Goal: Task Accomplishment & Management: Manage account settings

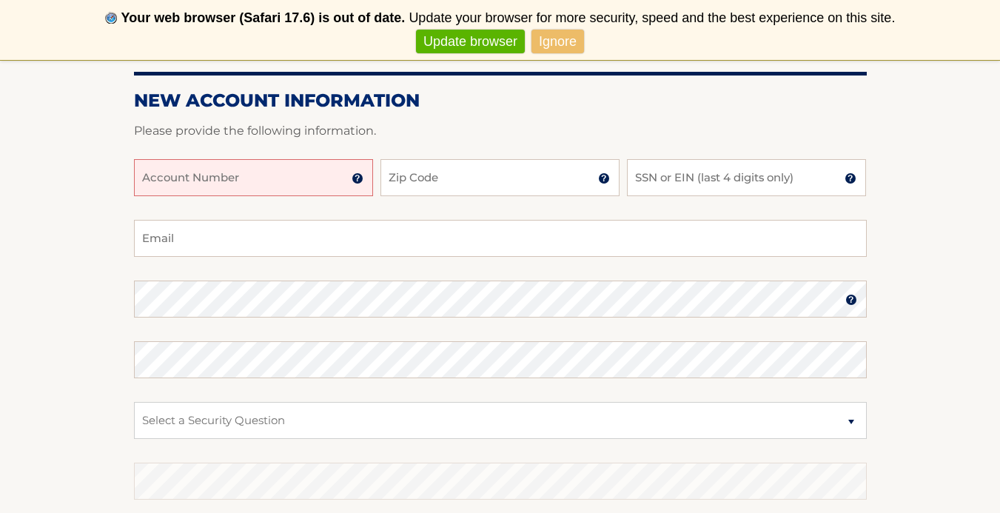
scroll to position [240, 0]
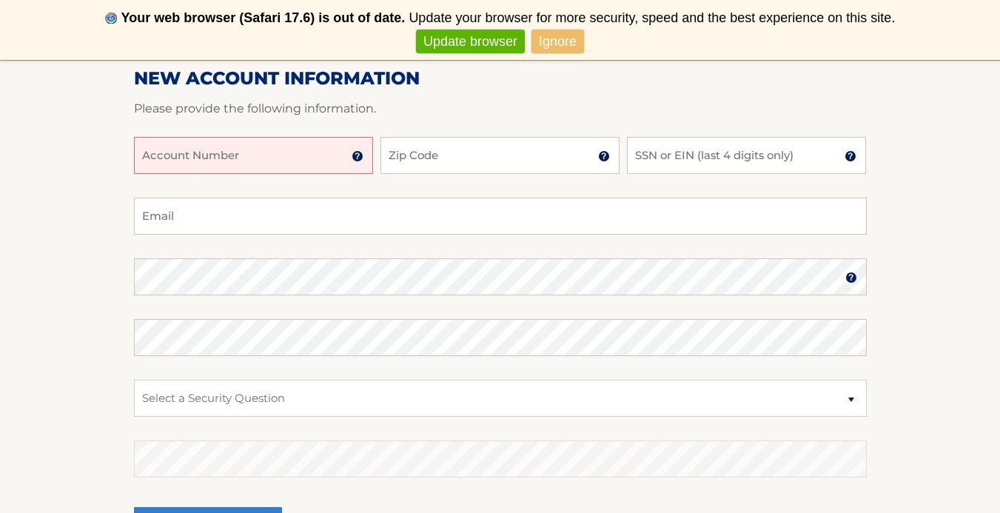
click at [334, 153] on input "Account Number" at bounding box center [253, 155] width 239 height 37
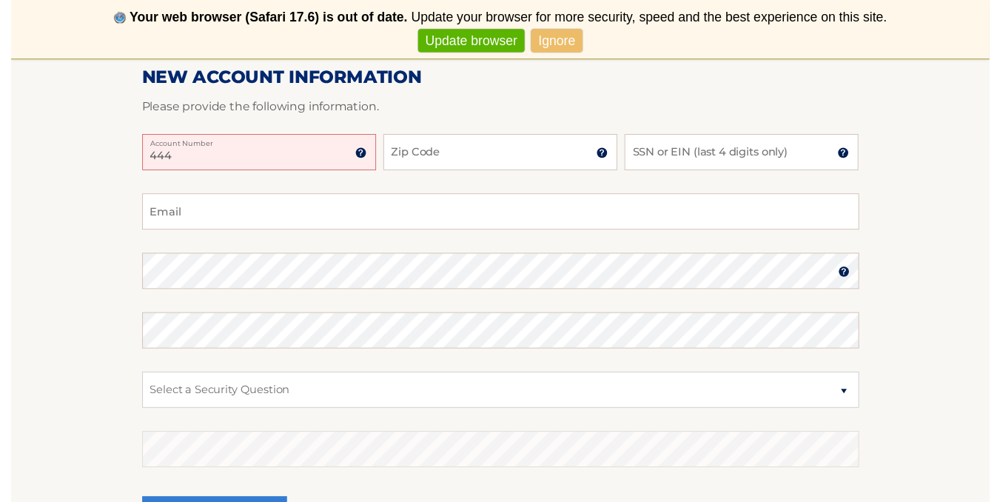
scroll to position [164, 0]
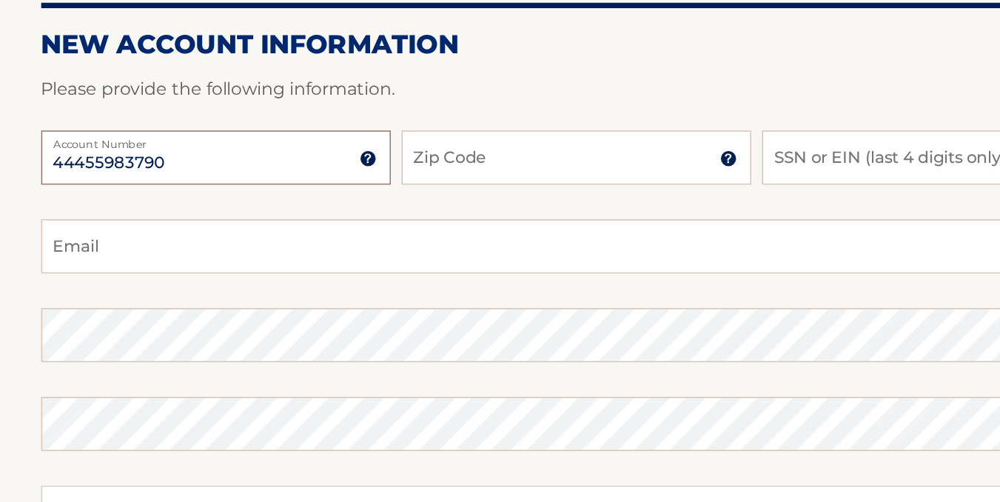
type input "44455983790"
type input "11756"
click at [627, 213] on input "SSN or EIN (last 4 digits only)" at bounding box center [746, 231] width 239 height 37
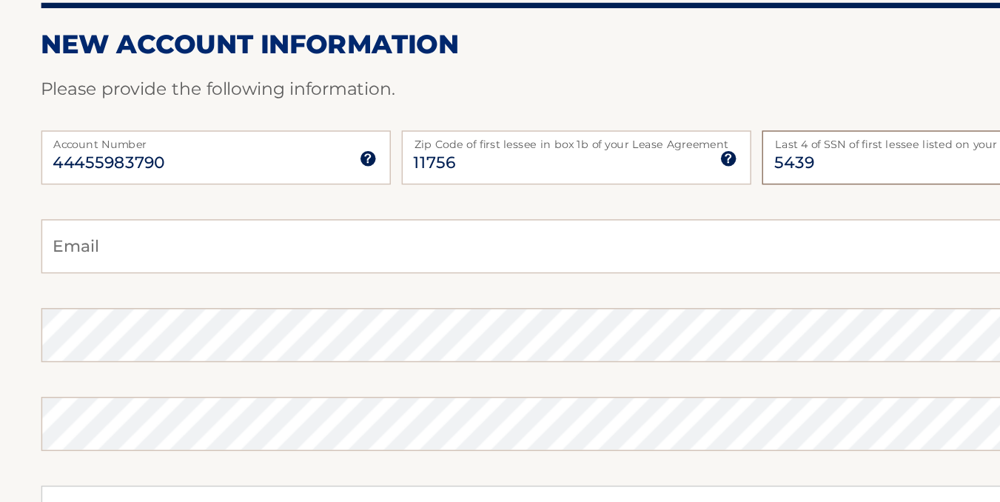
type input "5439"
type input "A"
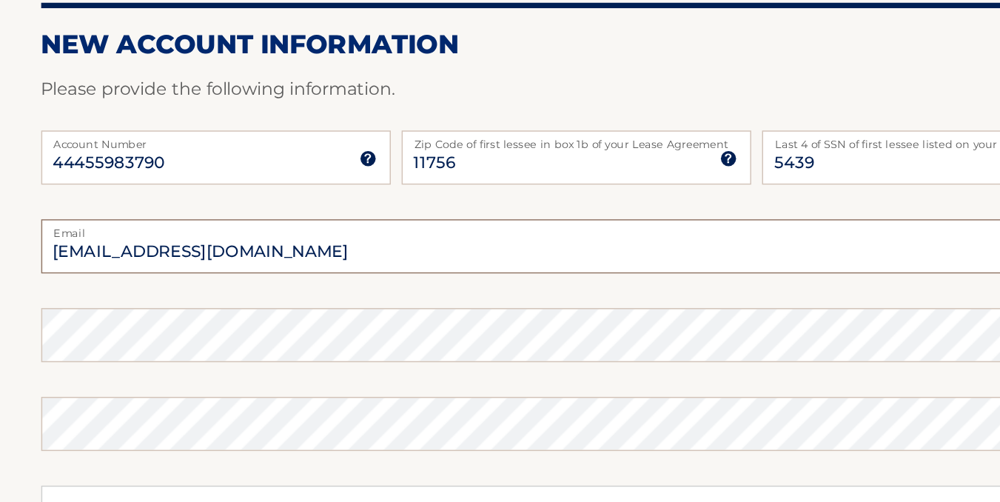
scroll to position [187, 0]
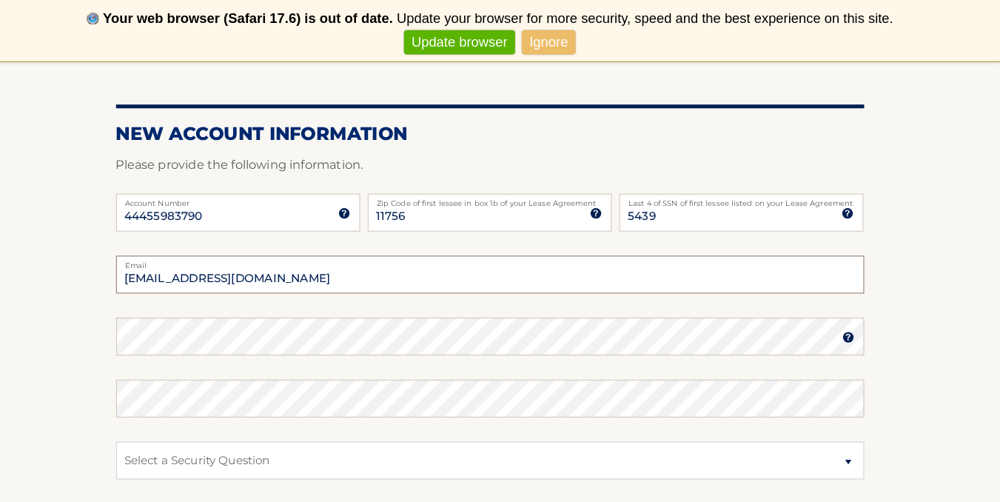
type input "alba26@aol.com"
click at [195, 330] on form "New Account Information Please provide the following information. 44455983790 A…" at bounding box center [500, 376] width 733 height 512
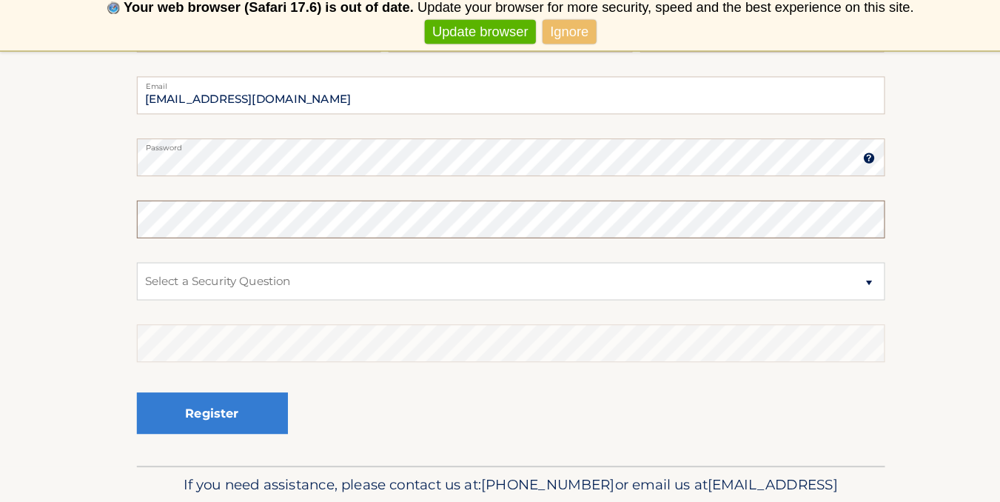
scroll to position [281, 0]
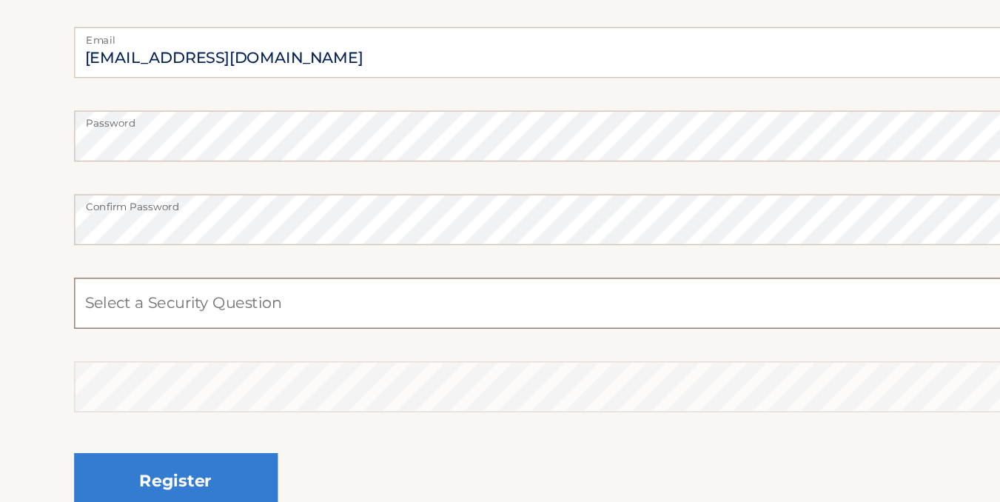
select select "1"
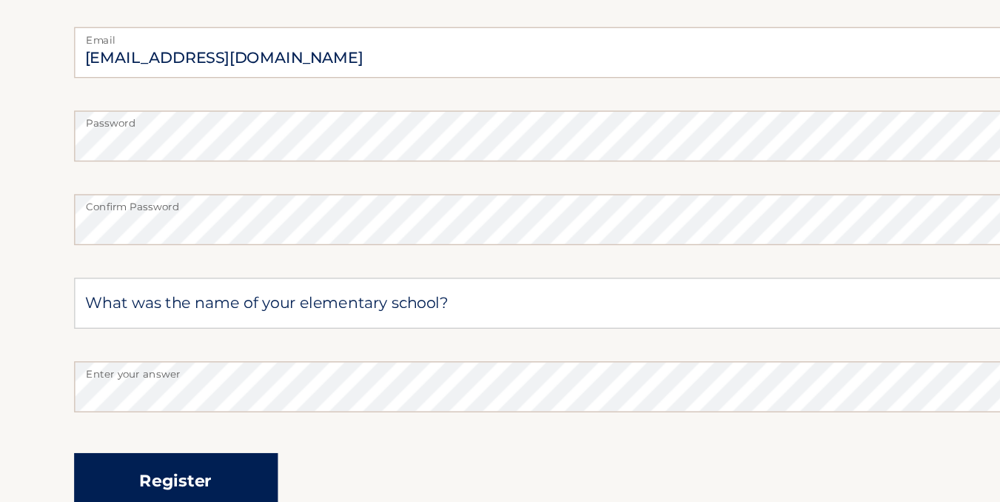
click at [156, 466] on button "Register" at bounding box center [208, 486] width 148 height 41
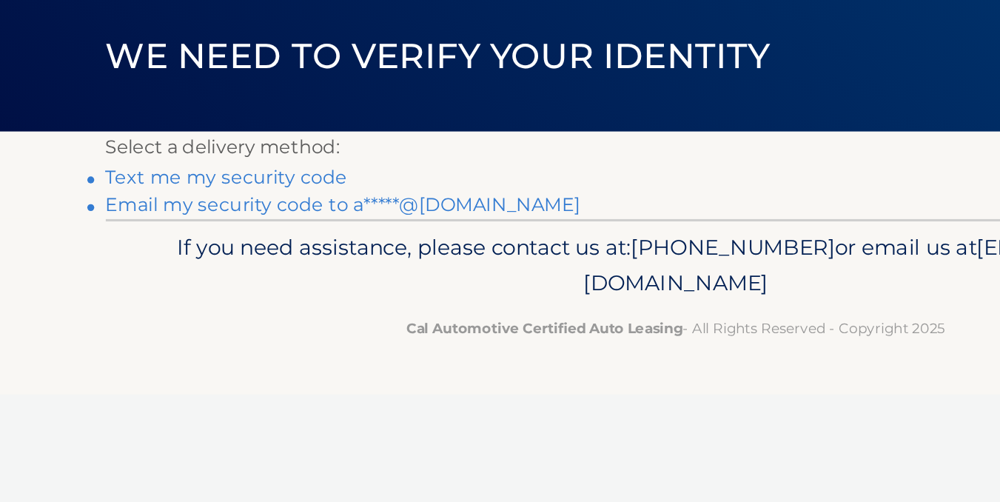
click at [138, 204] on link "Text me my security code" at bounding box center [211, 211] width 155 height 14
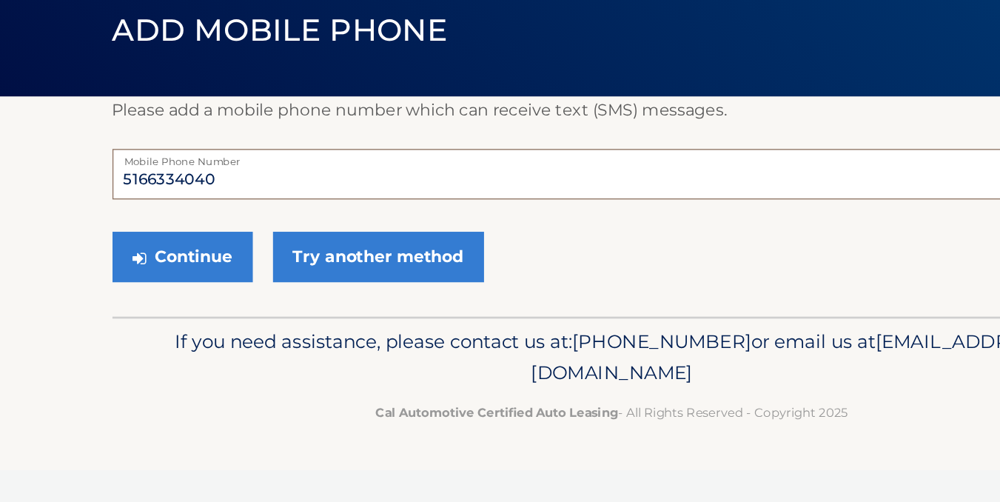
click at [168, 220] on input "5166334040" at bounding box center [500, 238] width 733 height 37
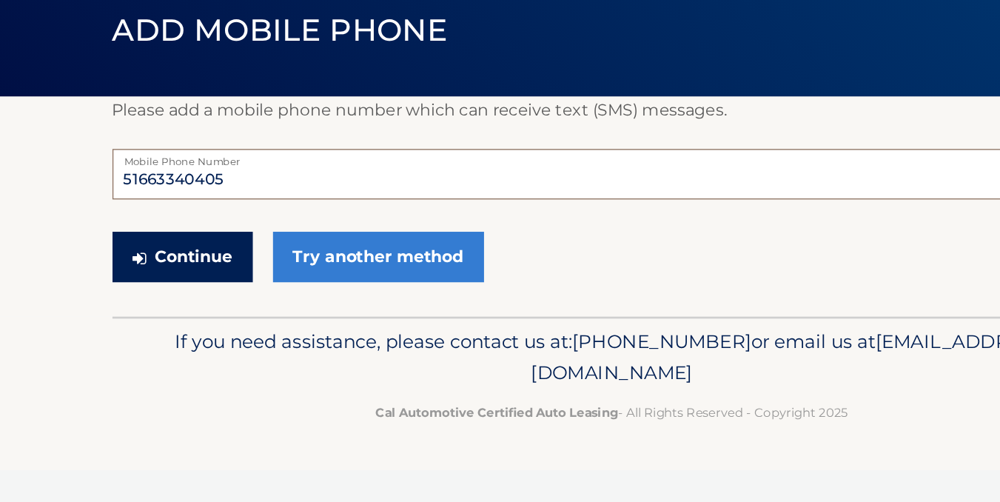
type input "5166334040"
click at [134, 281] on button "Continue" at bounding box center [185, 299] width 103 height 37
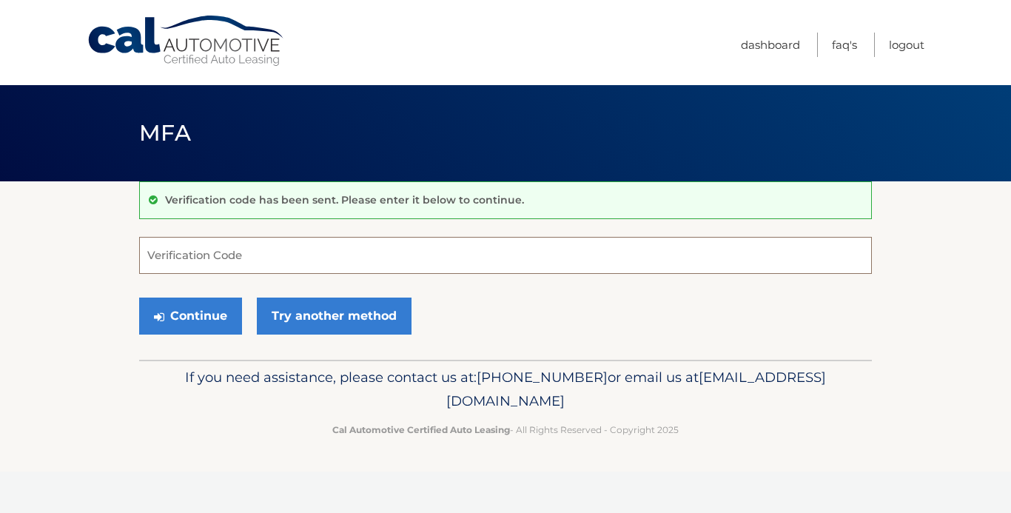
click at [262, 254] on input "Verification Code" at bounding box center [505, 255] width 733 height 37
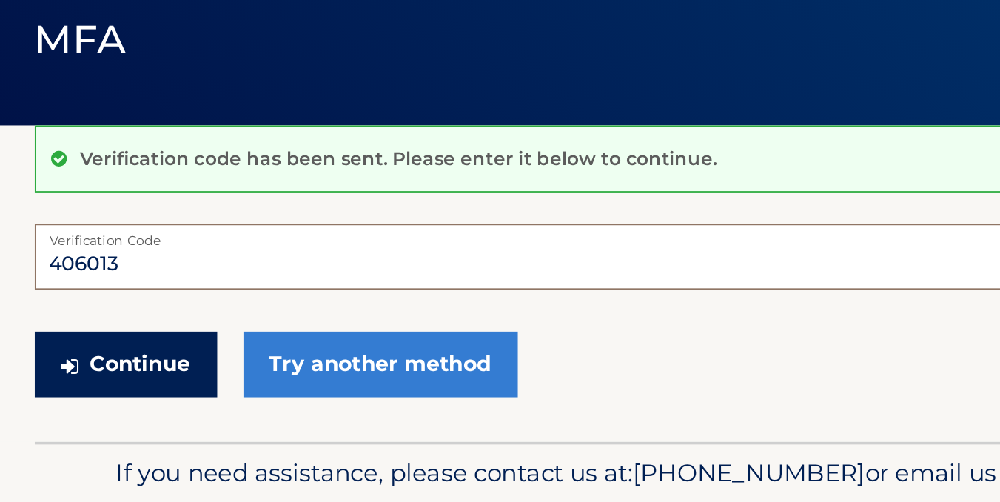
type input "406013"
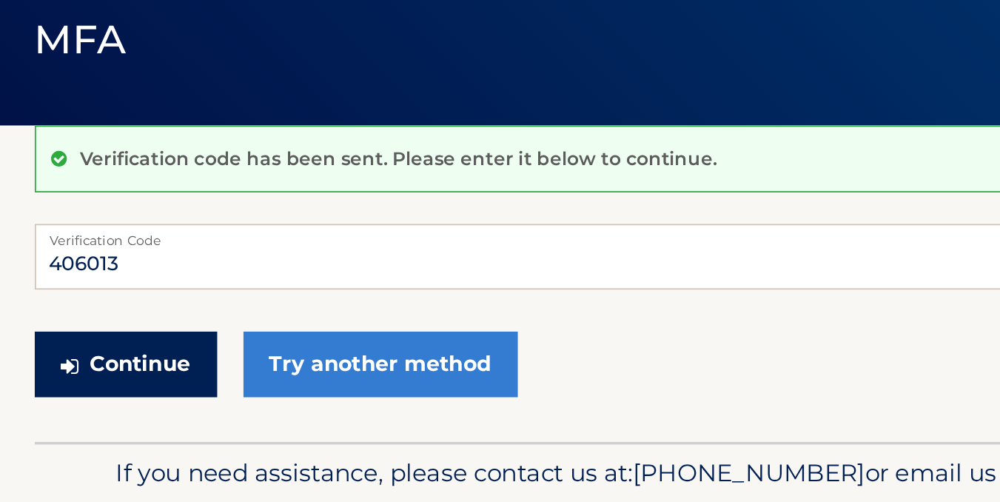
click at [134, 298] on button "Continue" at bounding box center [185, 316] width 103 height 37
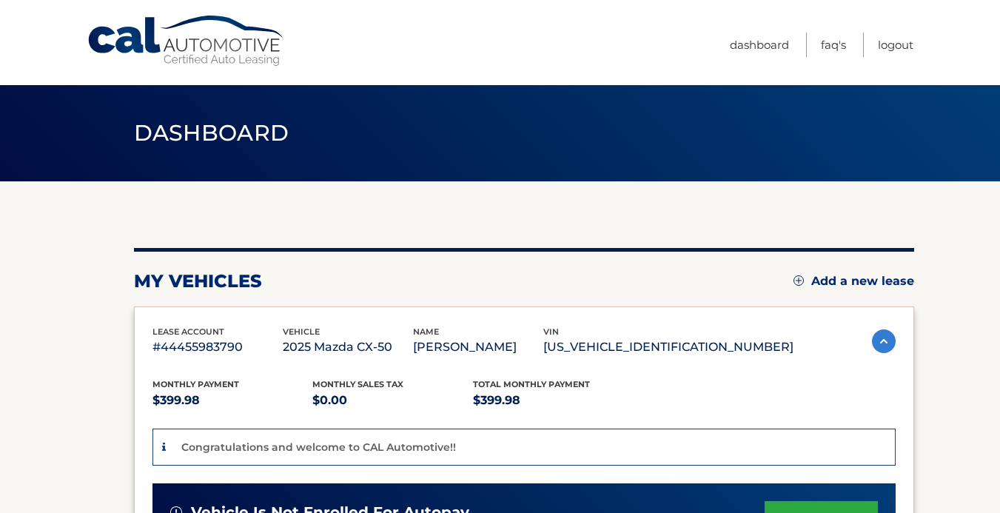
click at [86, 341] on section "You are registered for this site, but you haven't enrolled in online payments. …" at bounding box center [500, 510] width 1000 height 659
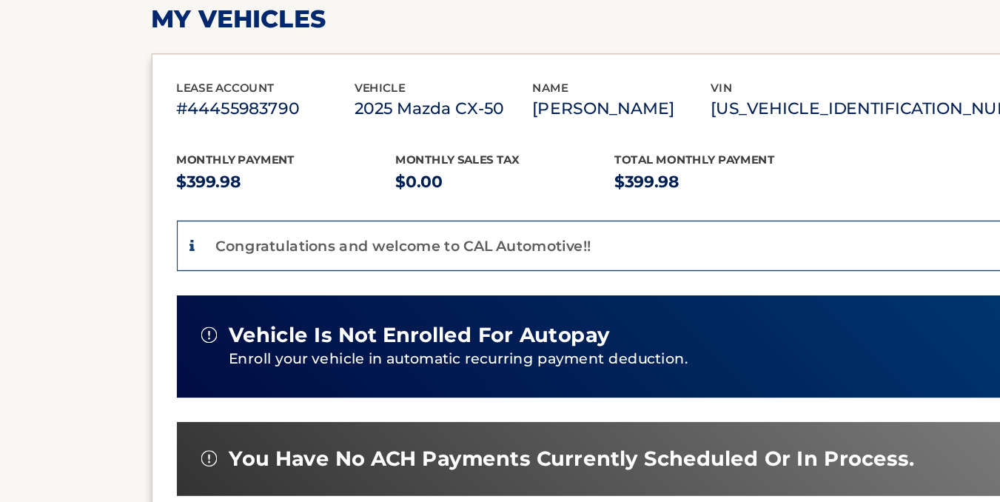
scroll to position [215, 0]
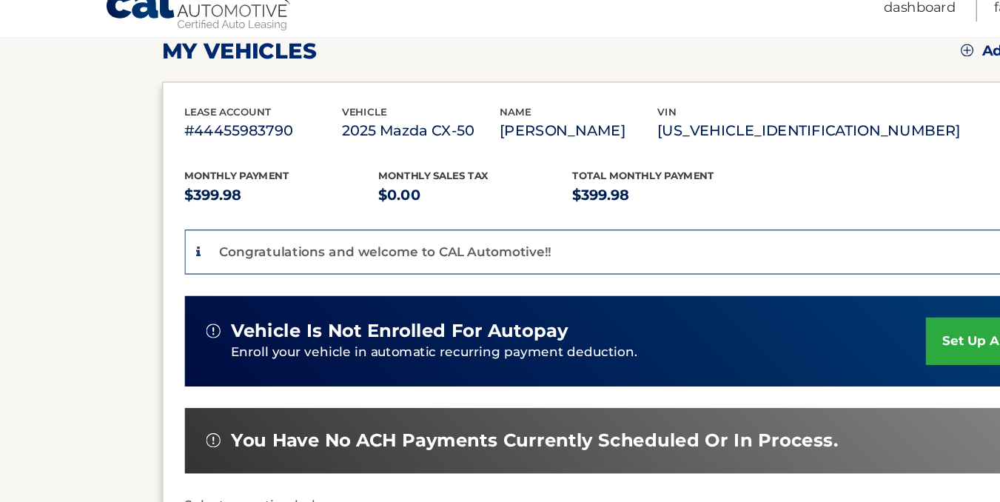
click at [814, 287] on link "set up autopay" at bounding box center [821, 306] width 113 height 39
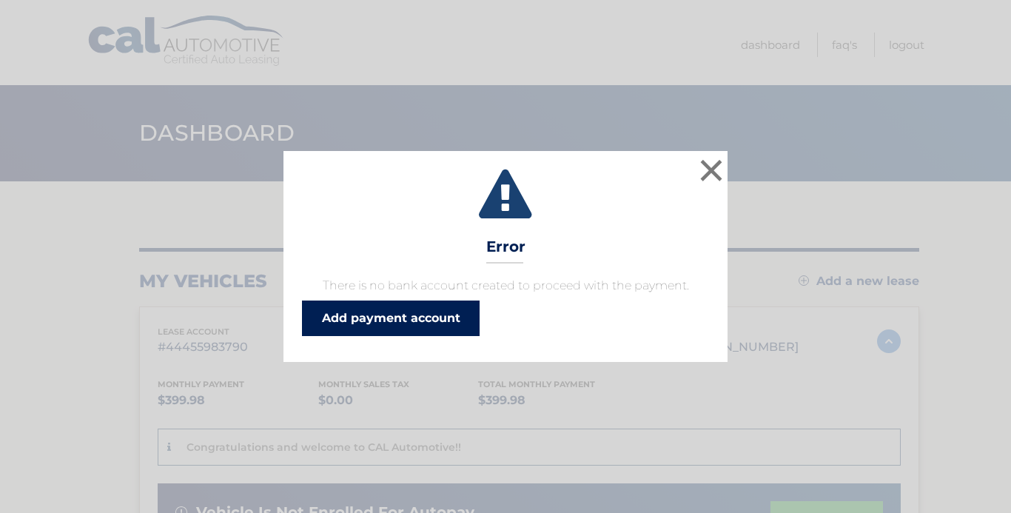
click at [422, 315] on link "Add payment account" at bounding box center [391, 319] width 178 height 36
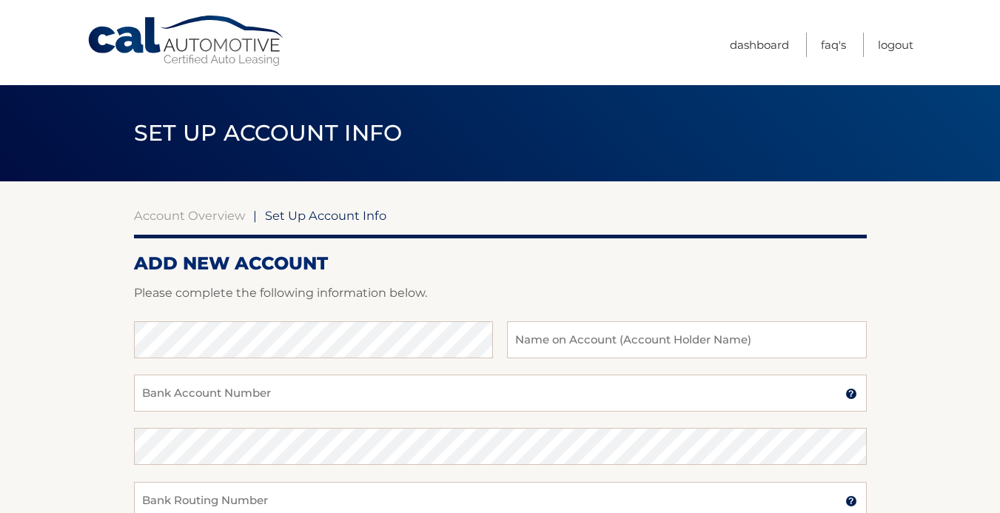
click at [478, 280] on form "ADD NEW ACCOUNT Please complete the following information below. Bank Name Name…" at bounding box center [500, 499] width 733 height 494
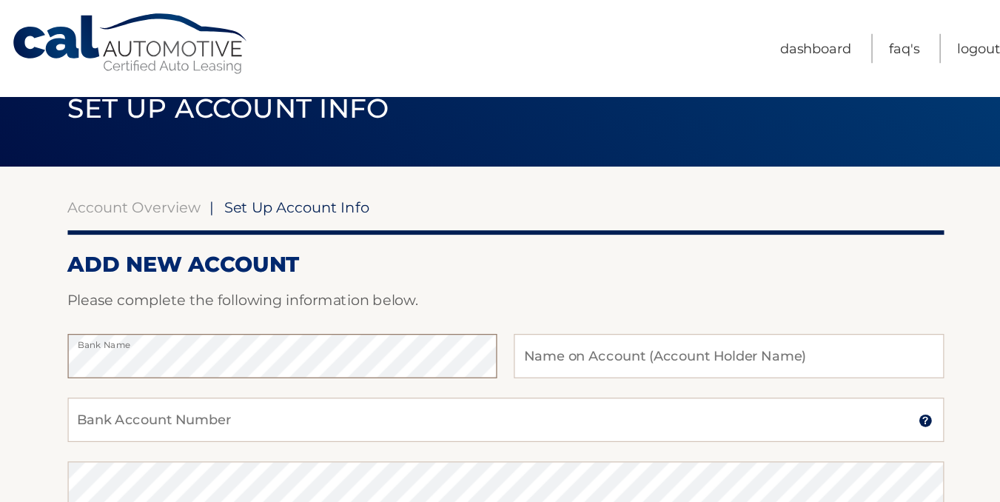
scroll to position [33, 0]
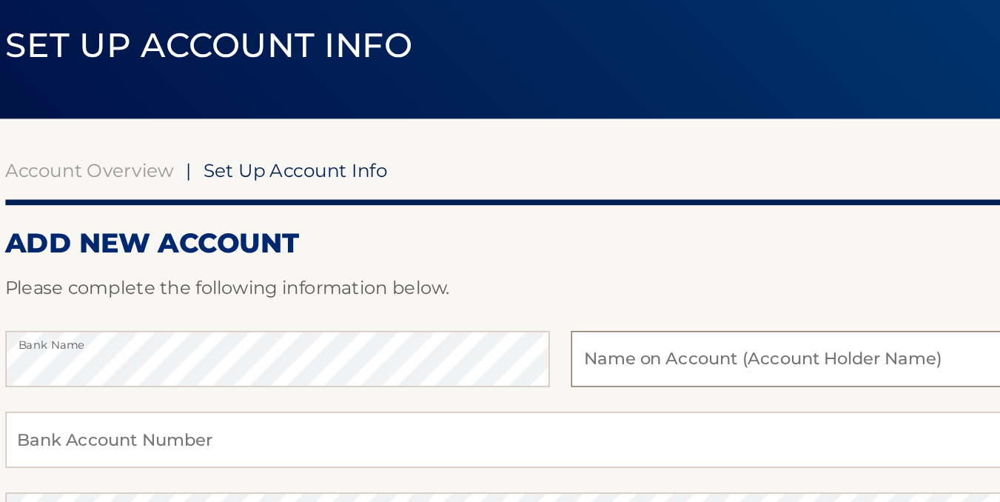
click at [507, 289] on input "text" at bounding box center [686, 307] width 359 height 37
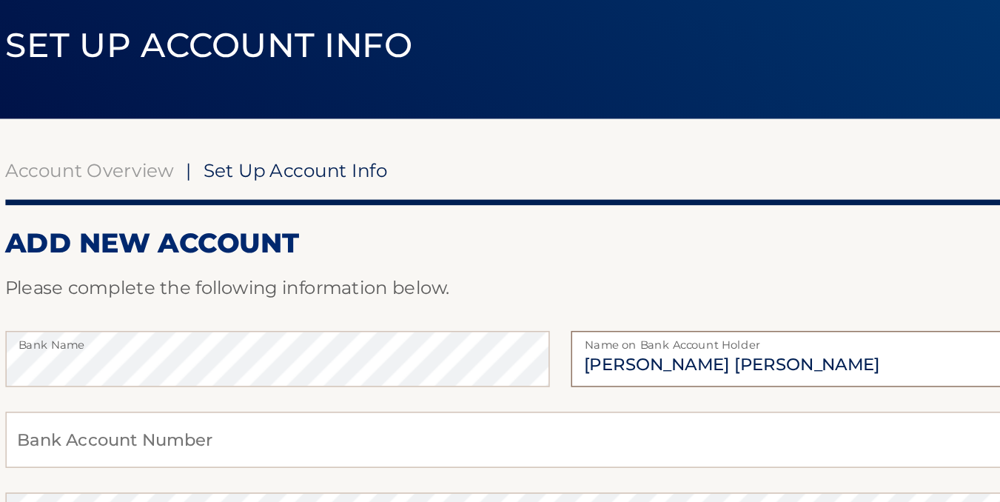
type input "[PERSON_NAME] [PERSON_NAME]"
click at [221, 342] on div "Bank Account Number A 3-17-digit number at the bottom of a check or bank statem…" at bounding box center [500, 368] width 733 height 53
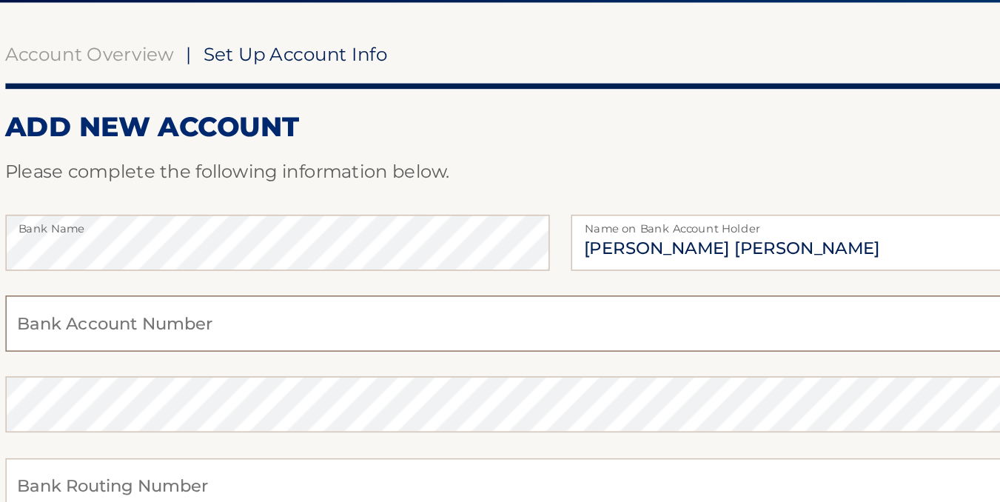
click at [134, 342] on input "Bank Account Number" at bounding box center [500, 360] width 733 height 37
type input "0171224249"
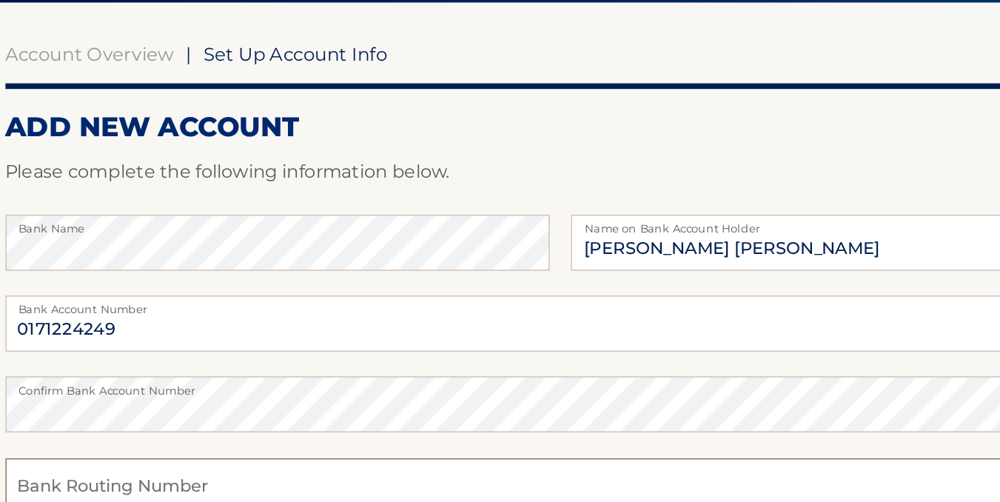
click at [134, 449] on input "Bank Routing Number" at bounding box center [500, 467] width 733 height 37
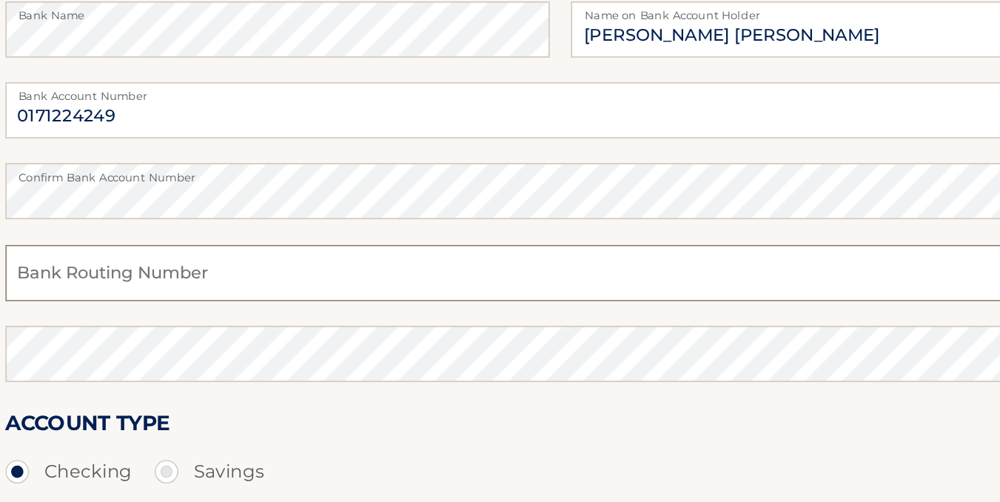
scroll to position [151, 0]
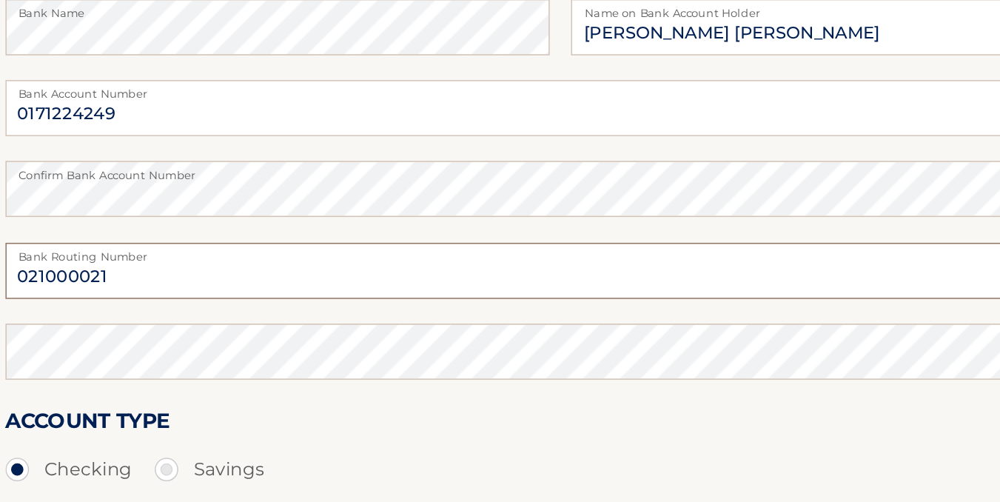
type input "021000021"
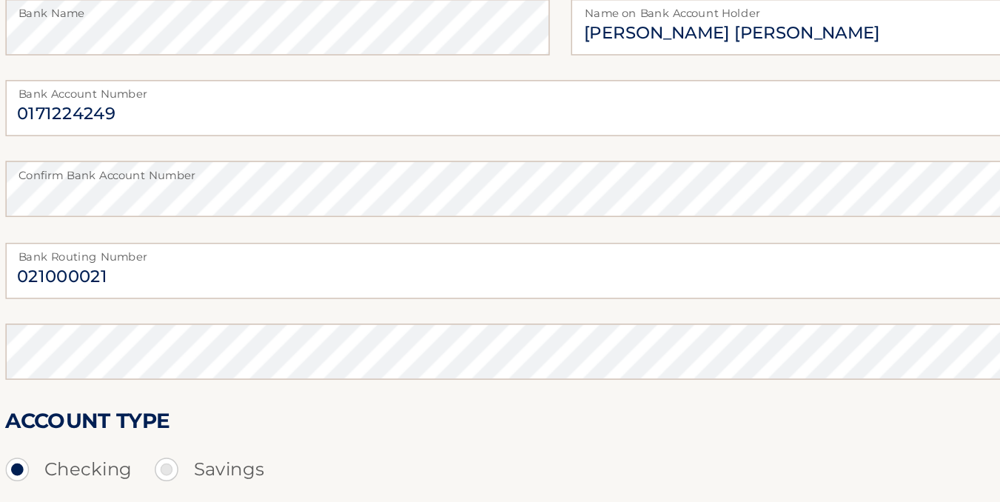
click at [197, 438] on div "Account Type Checking Savings" at bounding box center [500, 466] width 733 height 57
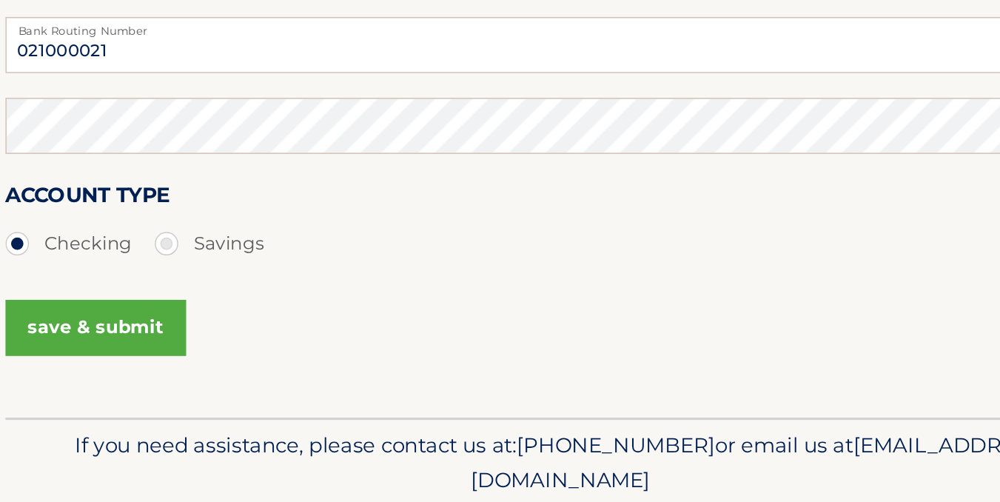
scroll to position [311, 0]
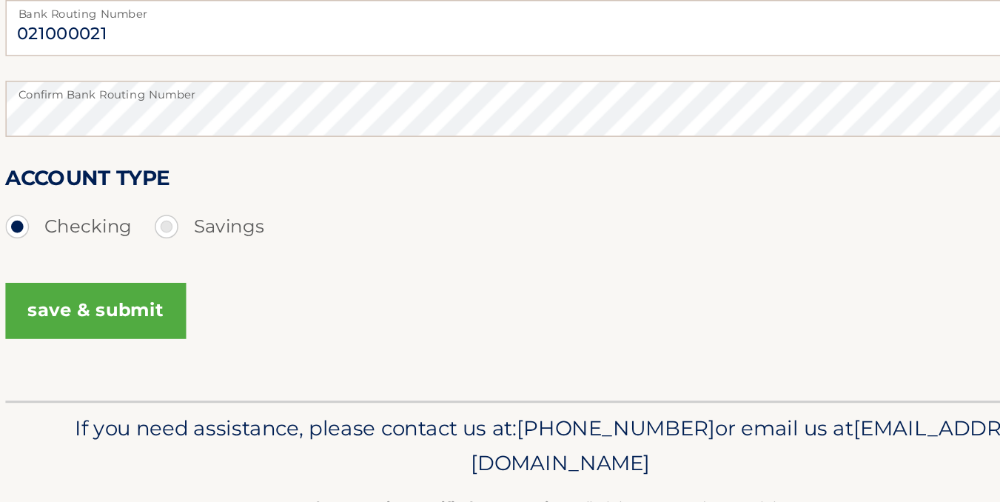
click at [134, 358] on button "save & submit" at bounding box center [193, 376] width 119 height 37
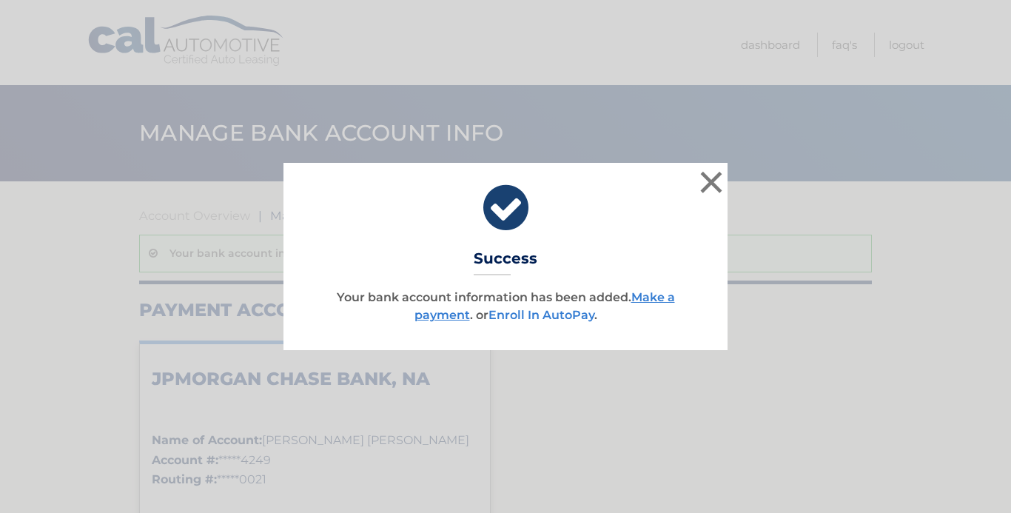
click at [526, 313] on link "Enroll In AutoPay" at bounding box center [542, 315] width 106 height 14
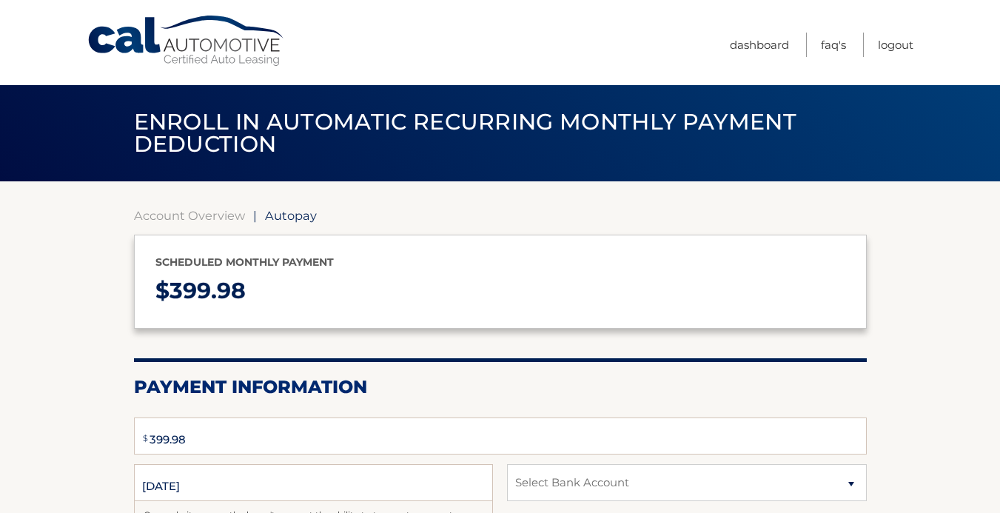
select select "ZmM2N2JmZDktMTY0Mi00MWY5LTlhZDctMTU3NmYwZjIzZDYw"
click at [928, 315] on section "Account Overview | Autopay Scheduled monthly payment $ 399.98 Payment Informati…" at bounding box center [500, 459] width 1000 height 557
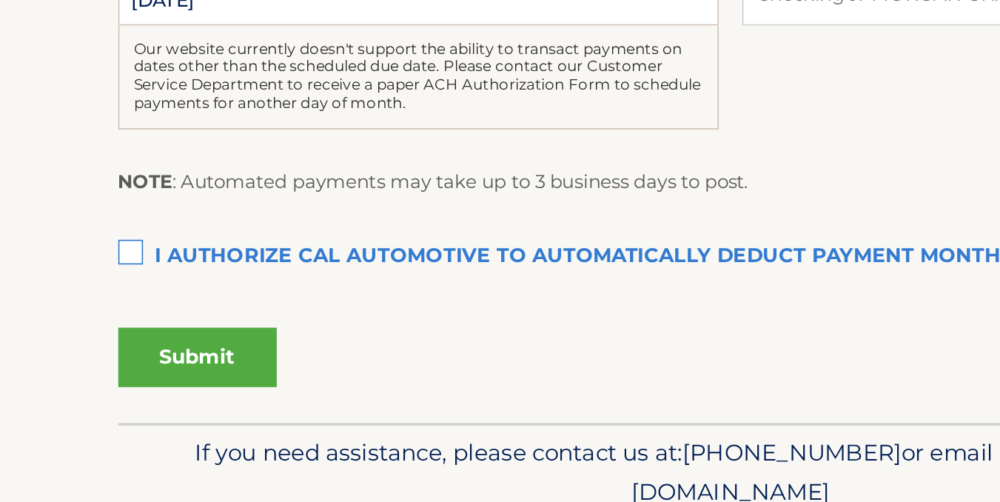
scroll to position [287, 0]
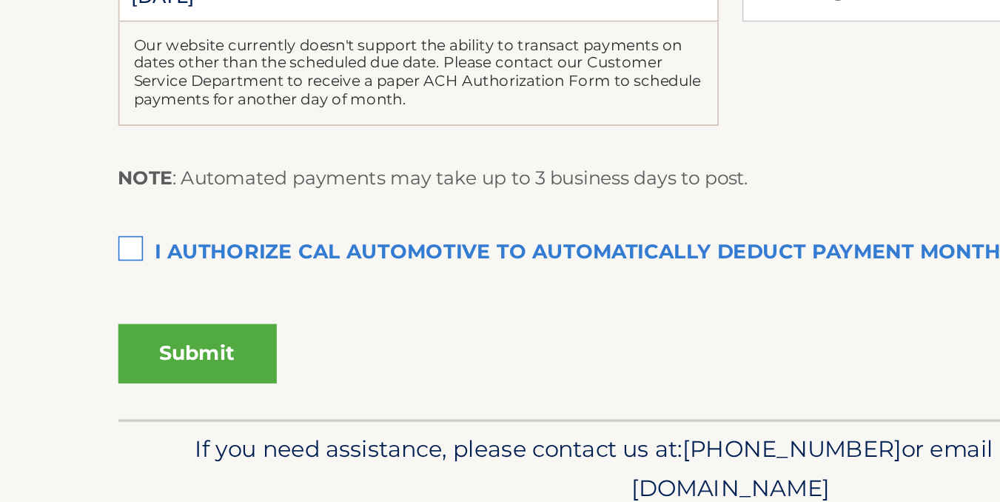
click at [134, 338] on label "I authorize cal automotive to automatically deduct payment monthly This checkbo…" at bounding box center [500, 353] width 733 height 30
click at [0, 0] on input "I authorize cal automotive to automatically deduct payment monthly This checkbo…" at bounding box center [0, 0] width 0 height 0
click at [137, 395] on button "Submit" at bounding box center [181, 413] width 95 height 36
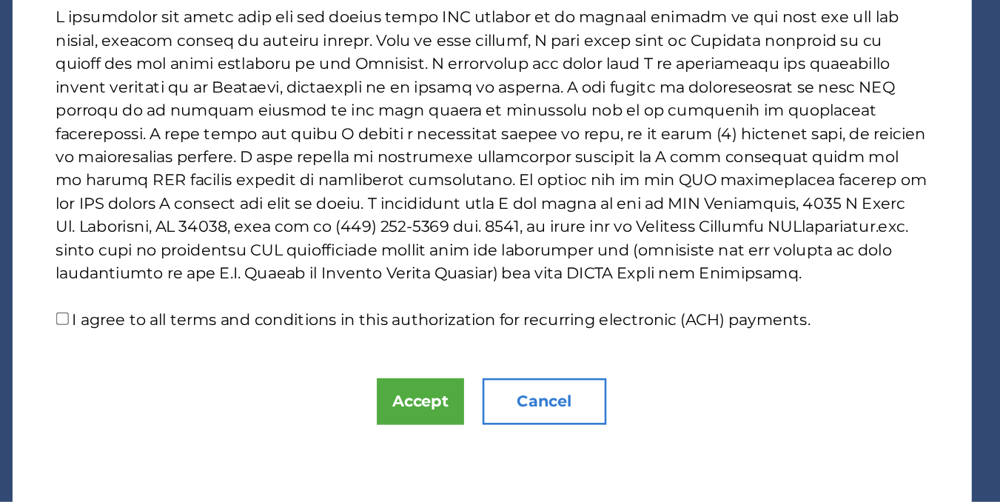
scroll to position [303, 0]
click at [167, 357] on input "I agree to all terms and conditions in this authorization for recurring electro…" at bounding box center [172, 362] width 10 height 10
checkbox input "true"
click at [412, 407] on button "Accept" at bounding box center [445, 425] width 67 height 36
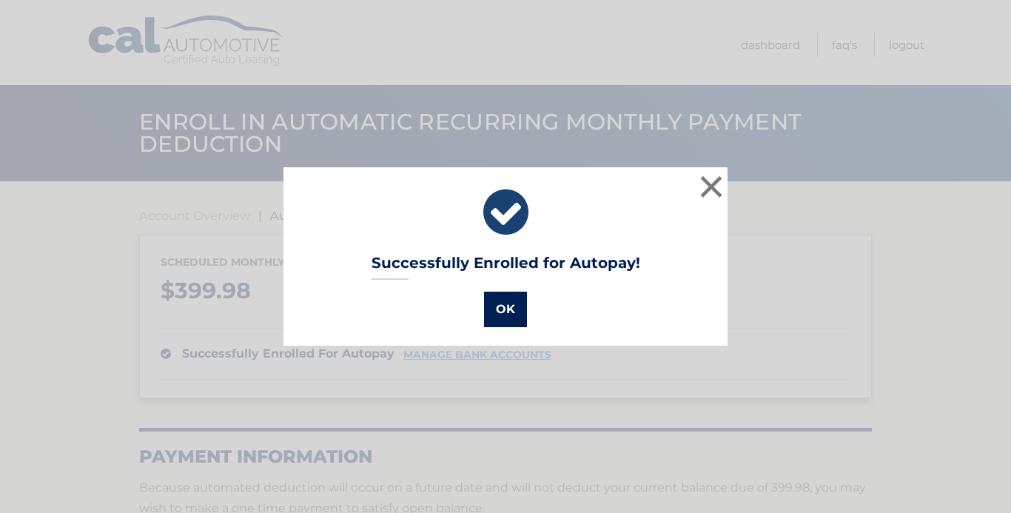
click at [495, 319] on button "OK" at bounding box center [505, 310] width 43 height 36
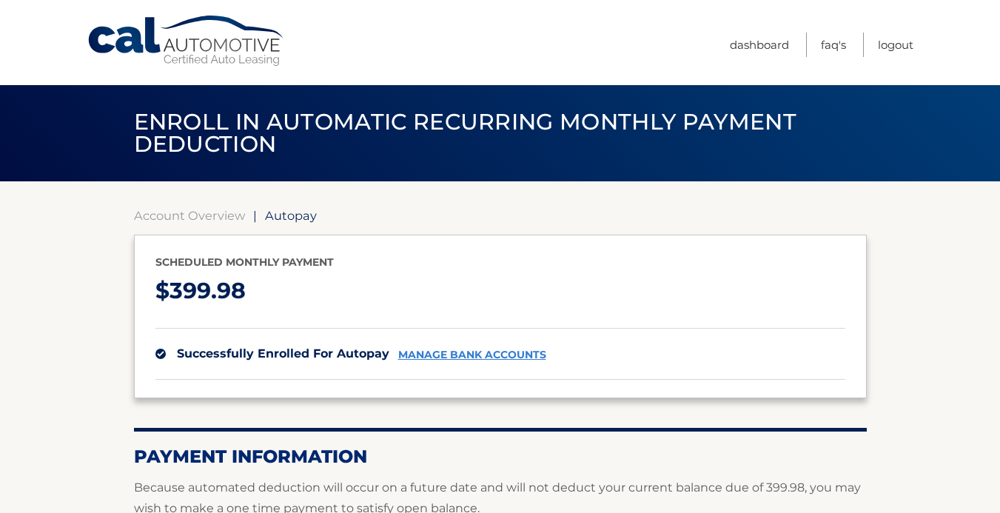
click at [956, 227] on section "Account Overview | Autopay Scheduled monthly payment $ 399.98 successfully enro…" at bounding box center [500, 388] width 1000 height 415
